Goal: Task Accomplishment & Management: Use online tool/utility

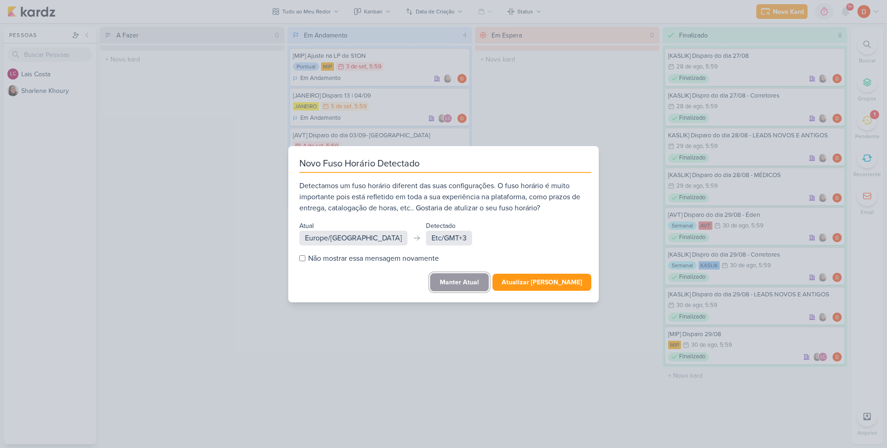
click at [459, 285] on button "Manter Atual" at bounding box center [459, 282] width 59 height 18
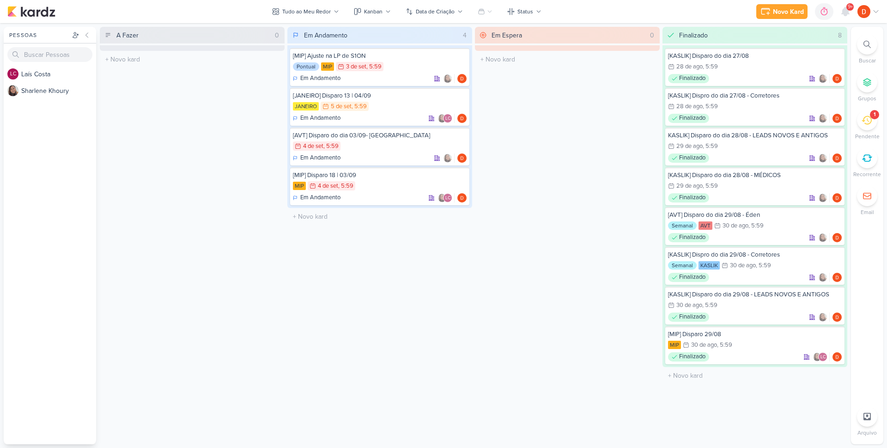
click at [867, 117] on icon at bounding box center [867, 120] width 10 height 10
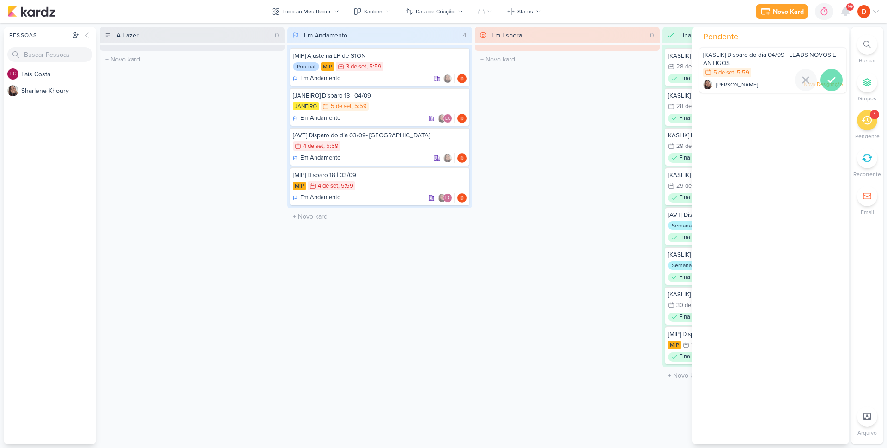
click at [826, 77] on icon at bounding box center [831, 79] width 11 height 11
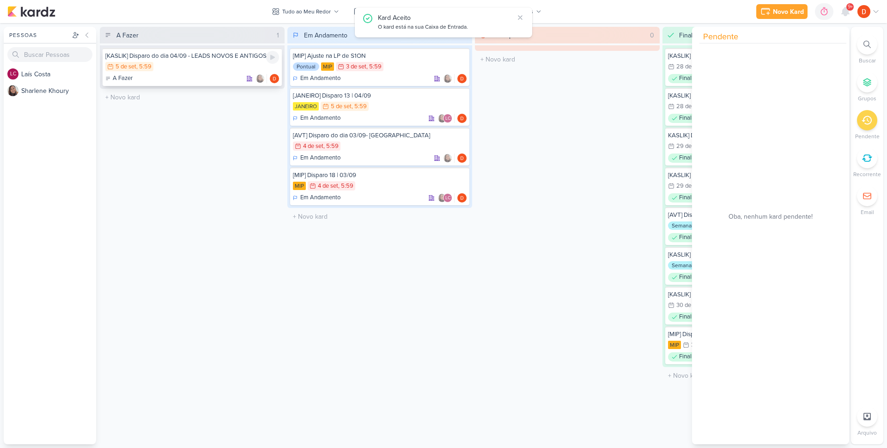
click at [199, 69] on div "5/9 [DATE] 5:59" at bounding box center [192, 67] width 174 height 10
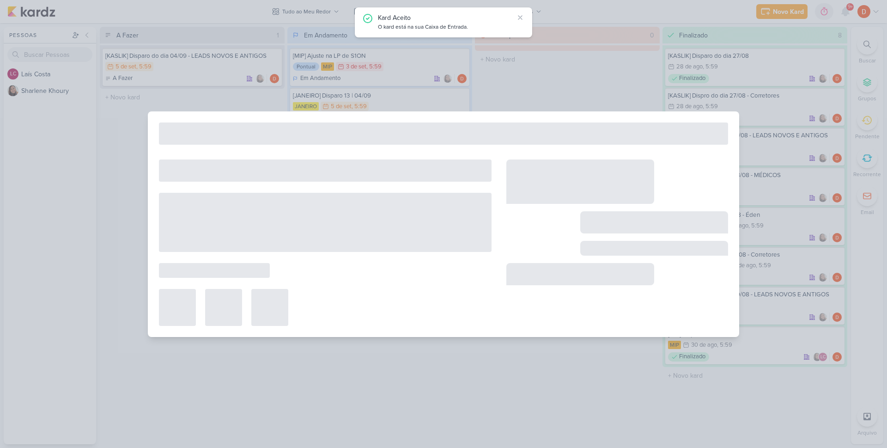
click at [200, 71] on div at bounding box center [443, 224] width 887 height 448
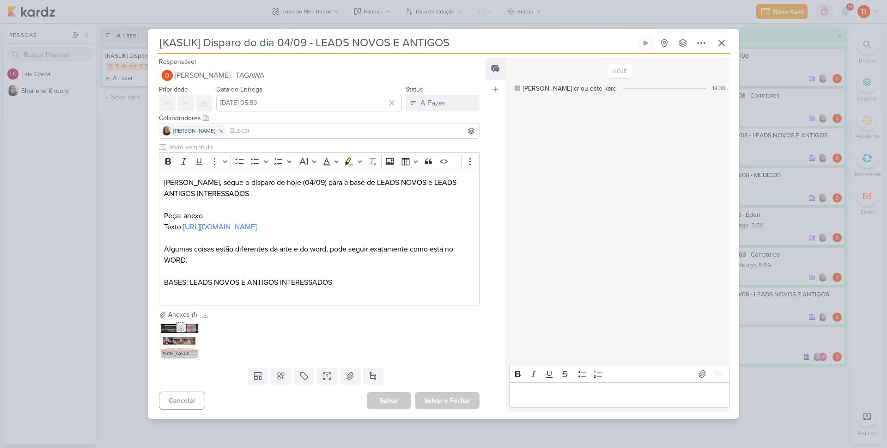
click at [182, 331] on icon at bounding box center [181, 327] width 6 height 6
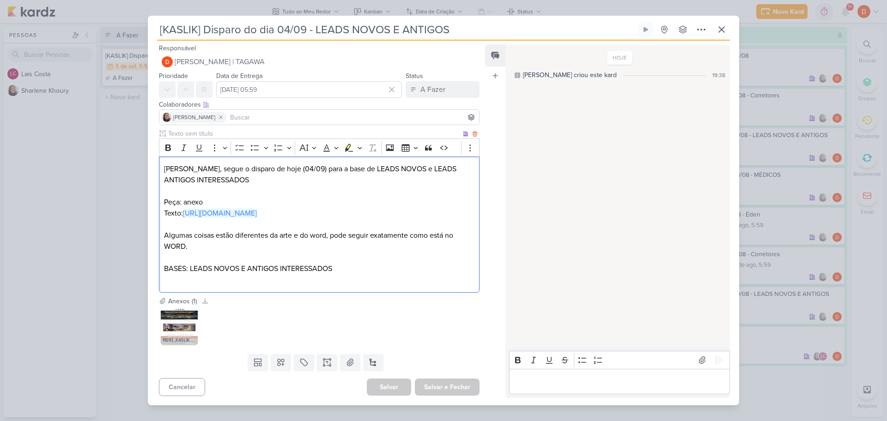
drag, startPoint x: 212, startPoint y: 231, endPoint x: 164, endPoint y: 217, distance: 50.3
click at [164, 217] on p "Texto: [URL][DOMAIN_NAME]" at bounding box center [319, 213] width 310 height 11
copy link "[URL][DOMAIN_NAME]"
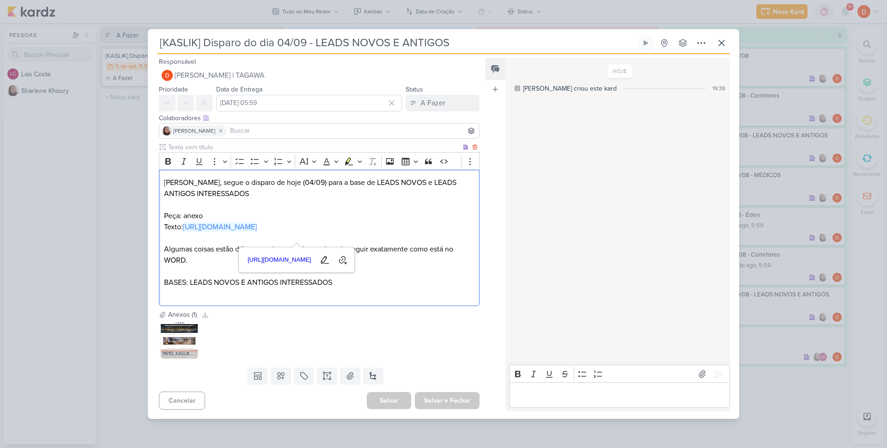
copy link "[URL][DOMAIN_NAME]"
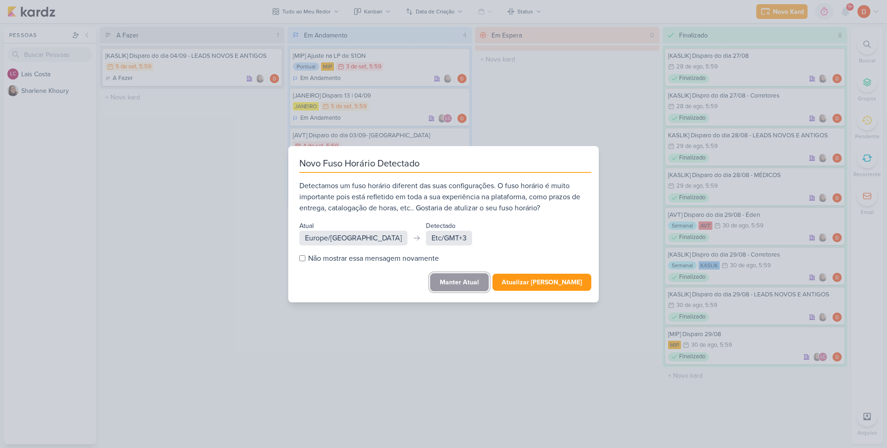
click at [480, 281] on button "Manter Atual" at bounding box center [459, 282] width 59 height 18
